Goal: Task Accomplishment & Management: Use online tool/utility

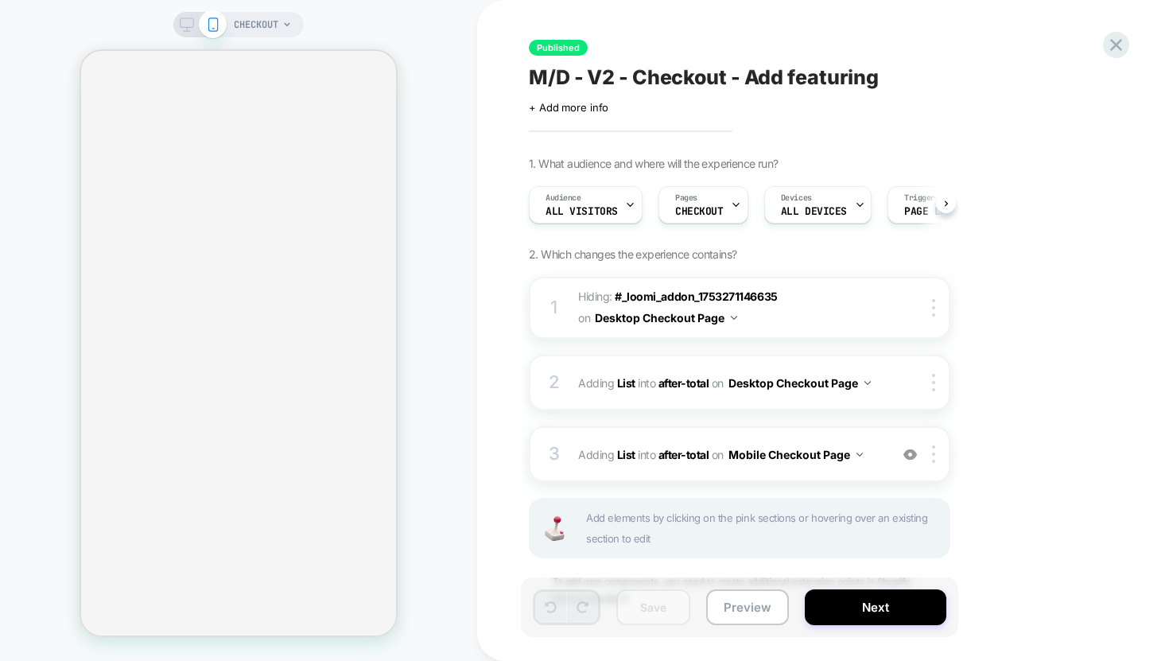
scroll to position [0, 1]
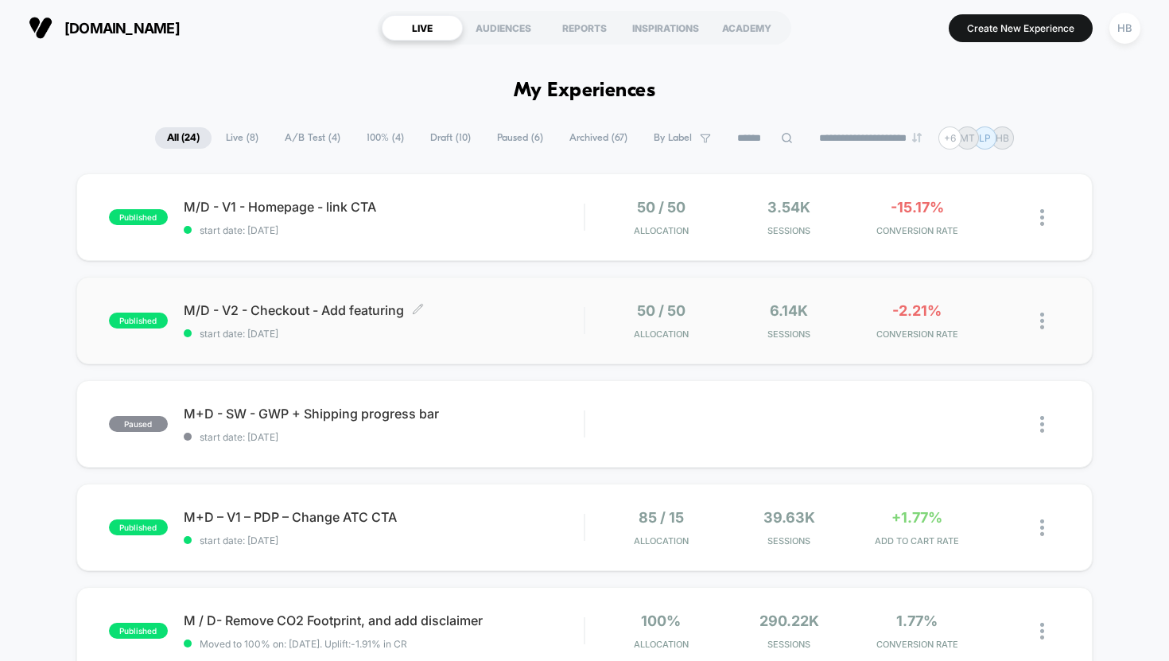
click at [452, 329] on span "start date: [DATE]" at bounding box center [384, 334] width 401 height 12
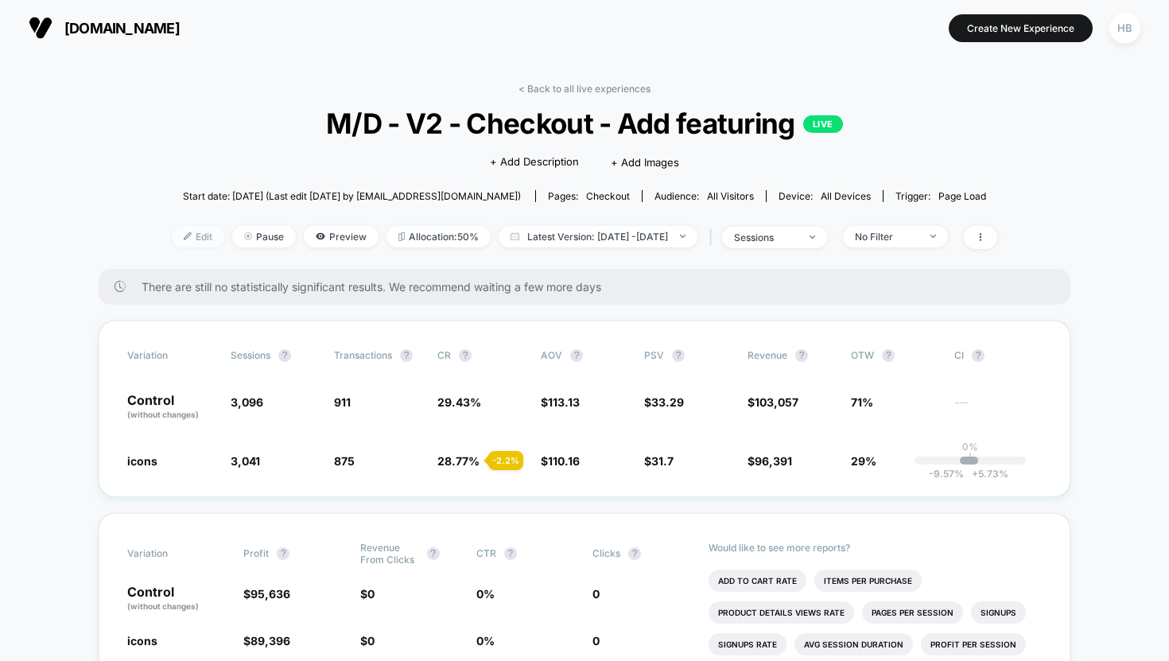
click at [185, 233] on span "Edit" at bounding box center [198, 236] width 53 height 21
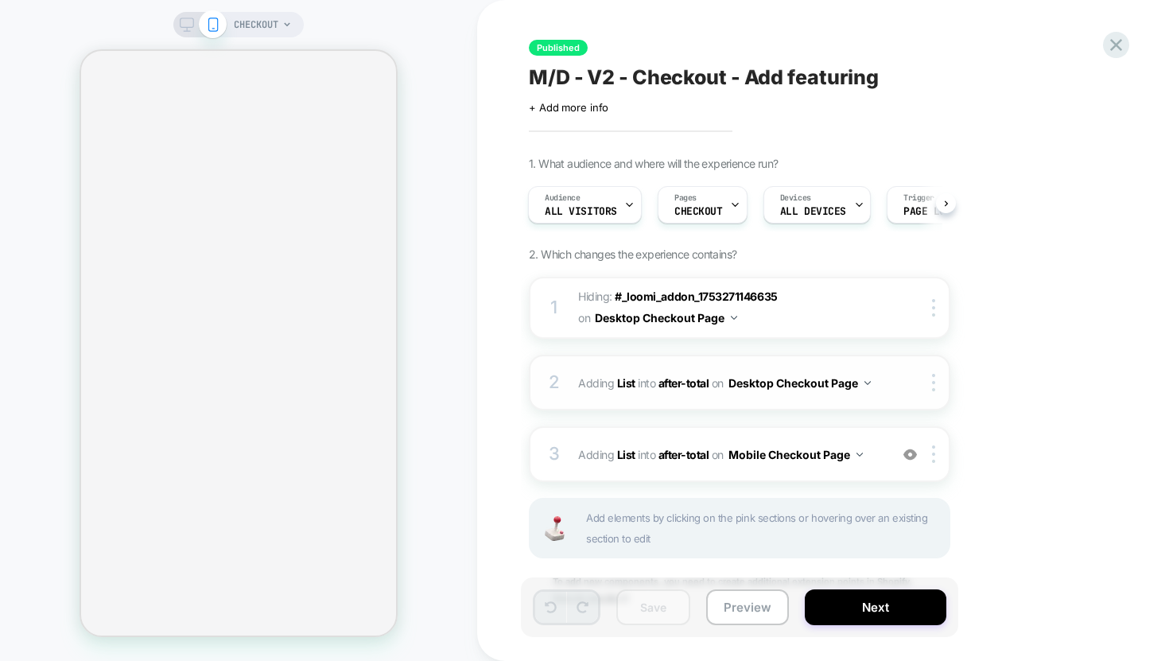
scroll to position [64, 0]
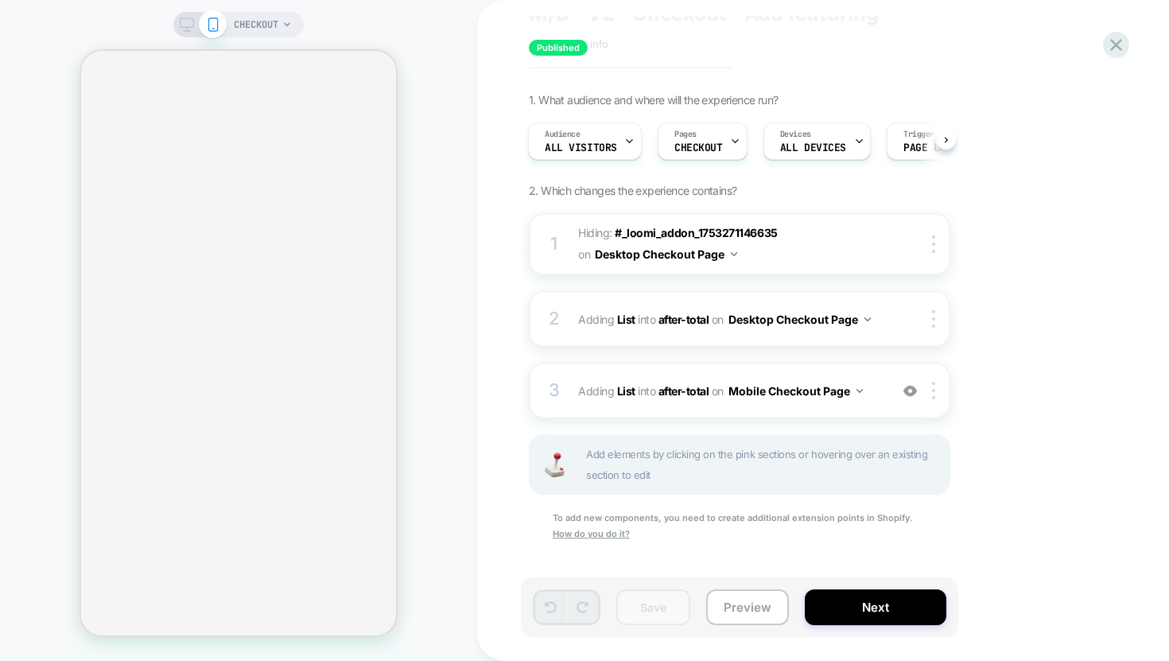
click at [189, 35] on div "CHECKOUT" at bounding box center [238, 24] width 130 height 25
click at [190, 22] on icon at bounding box center [187, 25] width 14 height 14
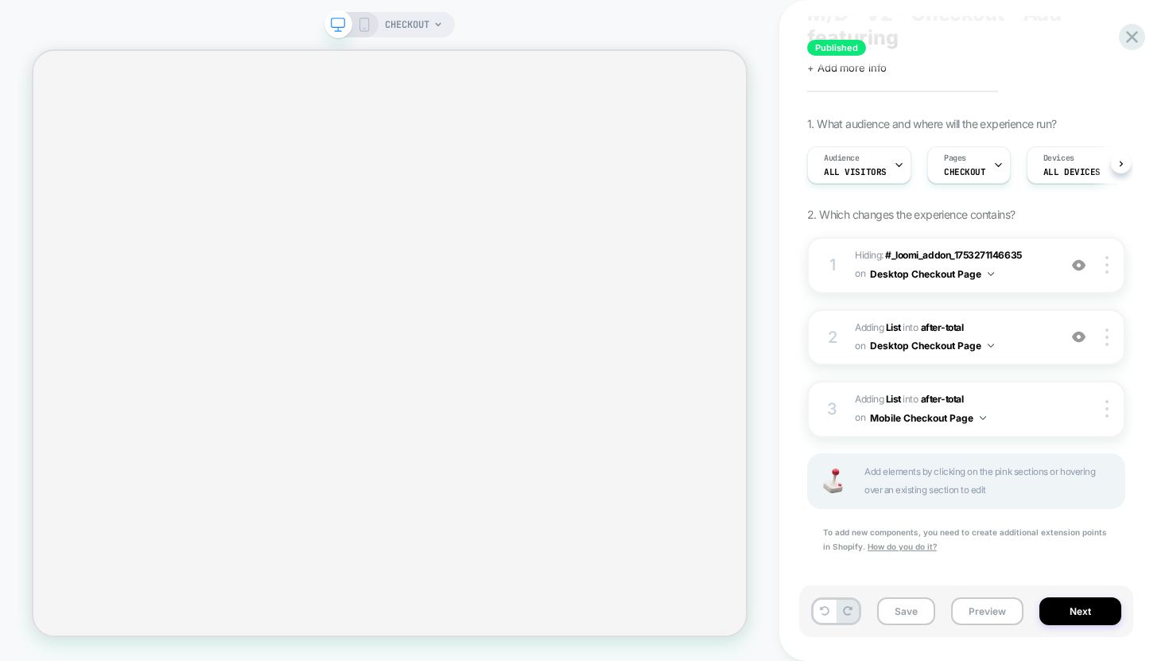
click at [361, 29] on icon at bounding box center [364, 25] width 14 height 14
